Goal: Task Accomplishment & Management: Manage account settings

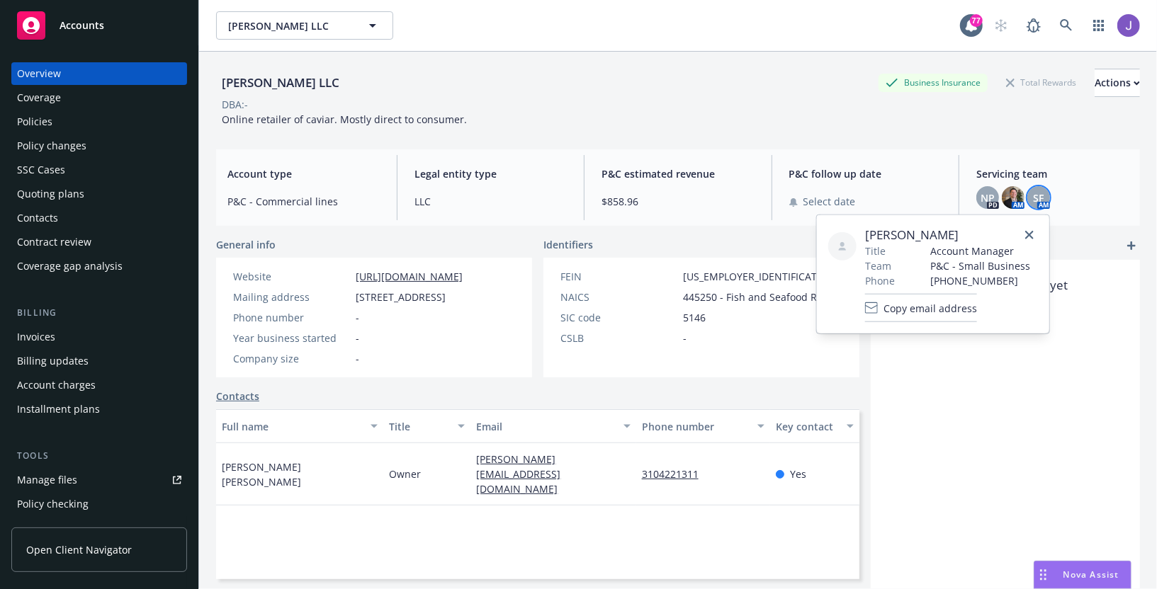
click at [660, 91] on div "[PERSON_NAME] LLC Business Insurance Total Rewards Actions" at bounding box center [678, 83] width 924 height 28
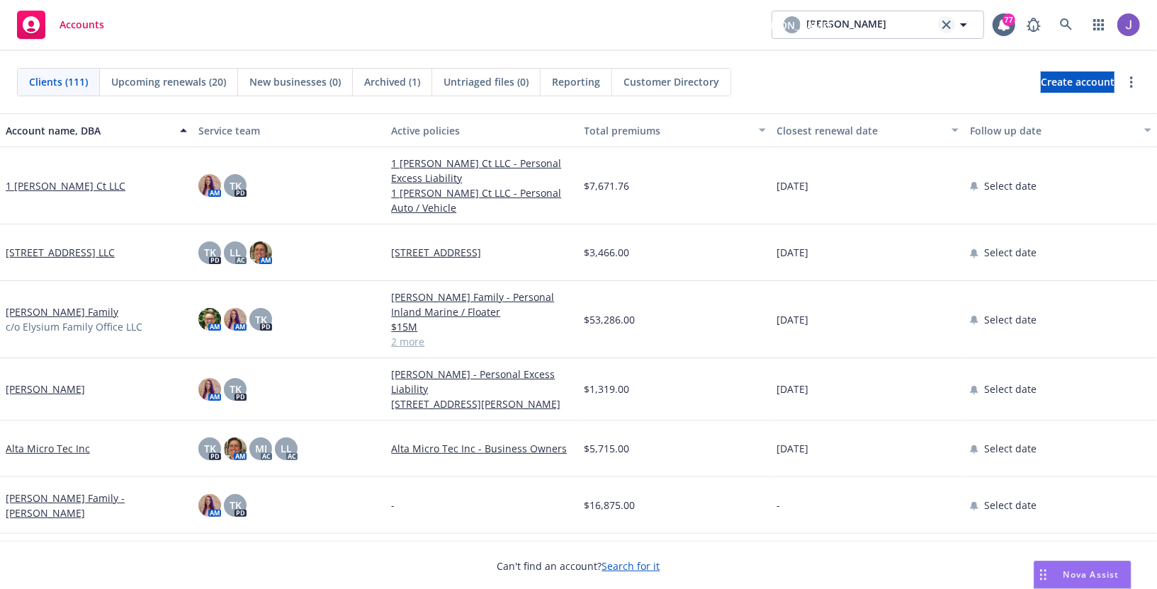
click at [941, 25] on link "clear selection" at bounding box center [946, 24] width 17 height 17
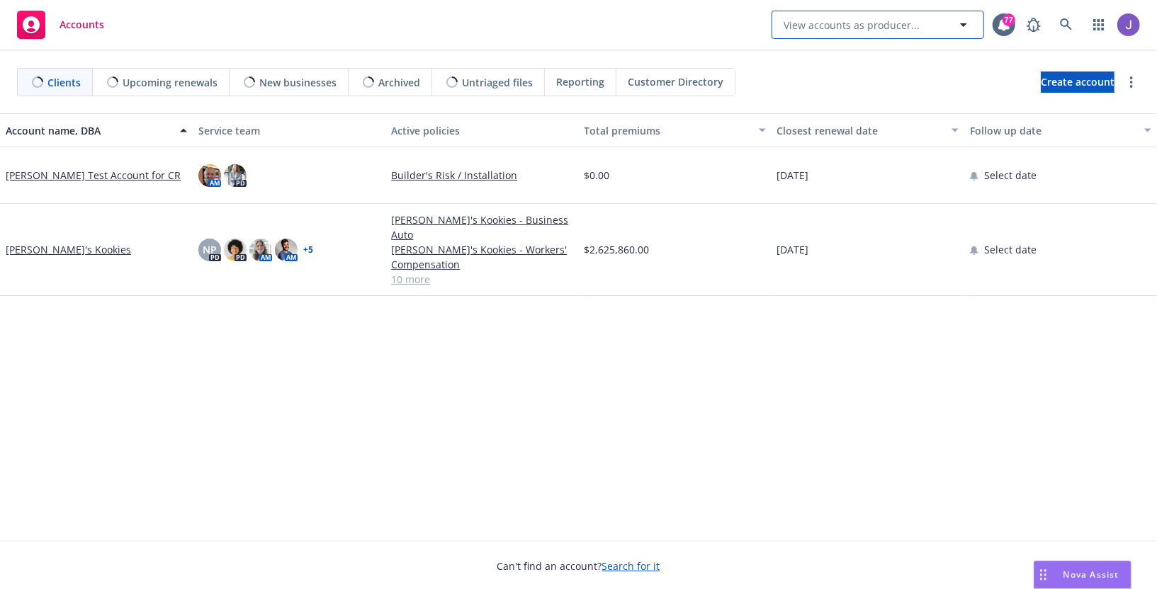
click at [941, 25] on button "View accounts as producer..." at bounding box center [877, 25] width 213 height 28
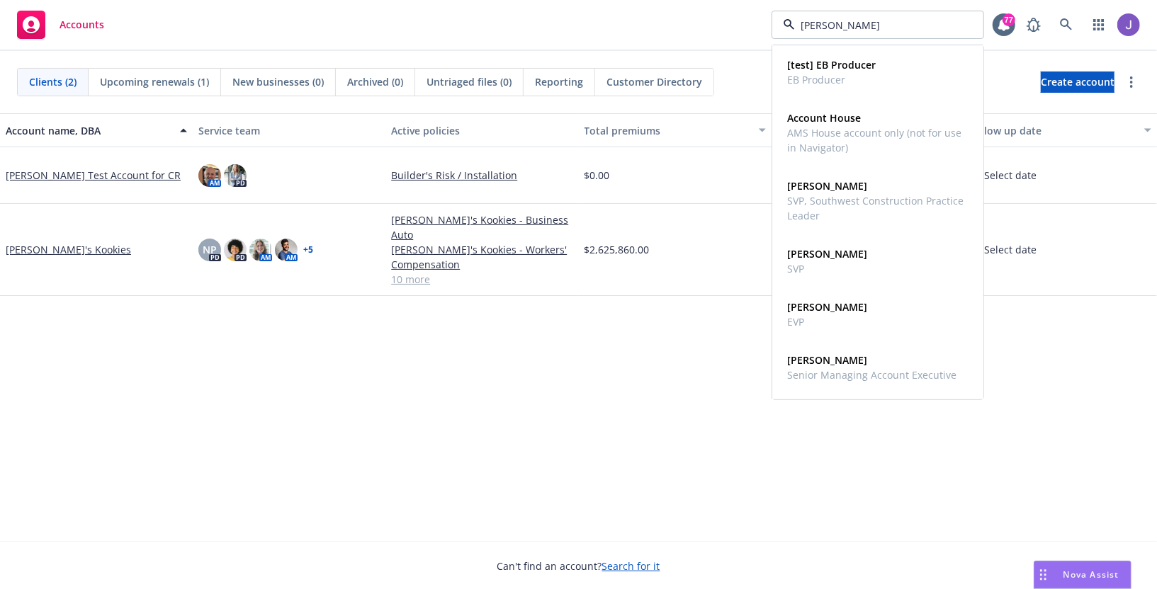
type input "linde"
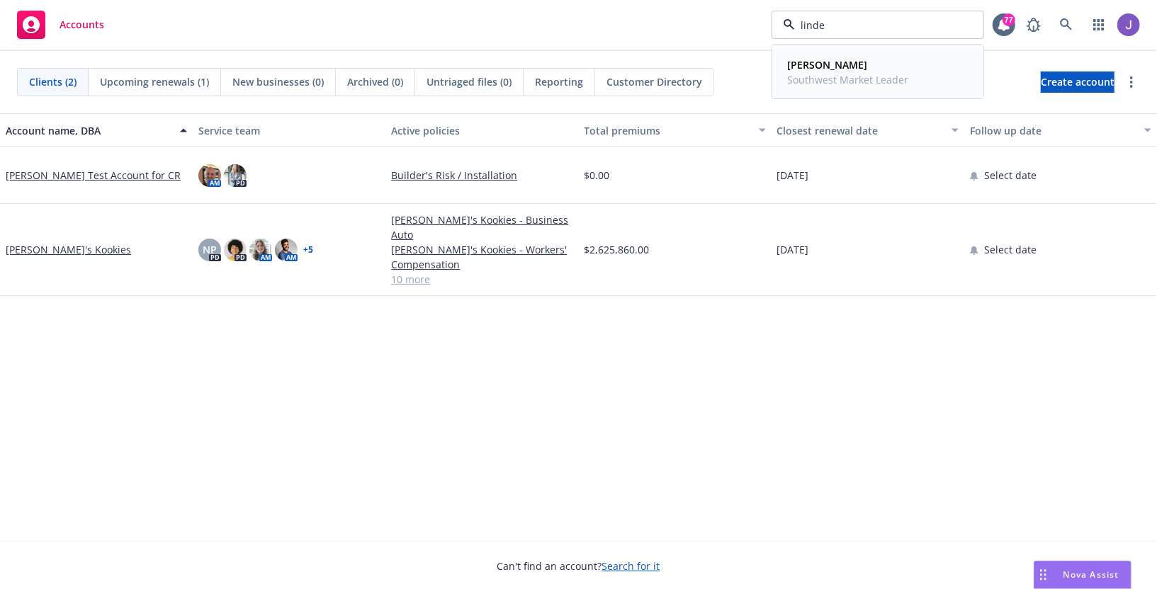
click at [886, 74] on span "Southwest Market Leader" at bounding box center [847, 79] width 121 height 15
